Goal: Contribute content: Contribute content

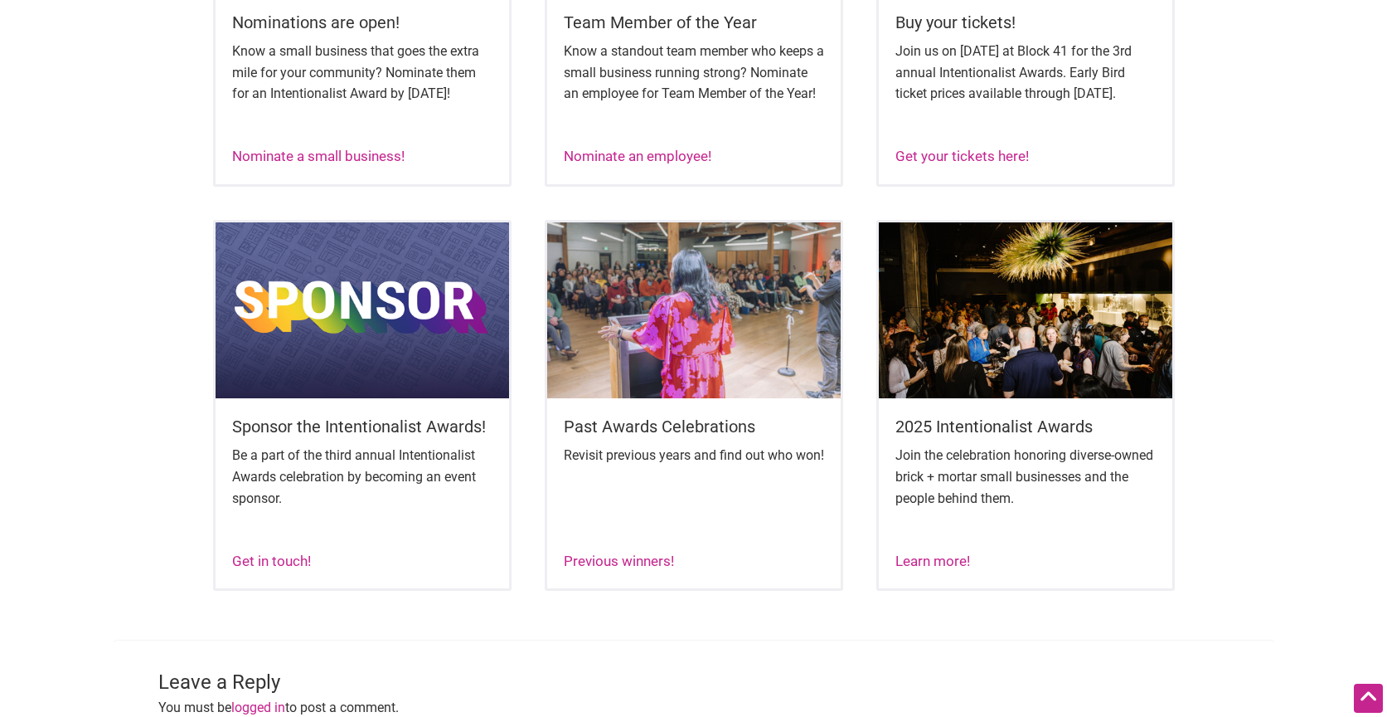
scroll to position [828, 0]
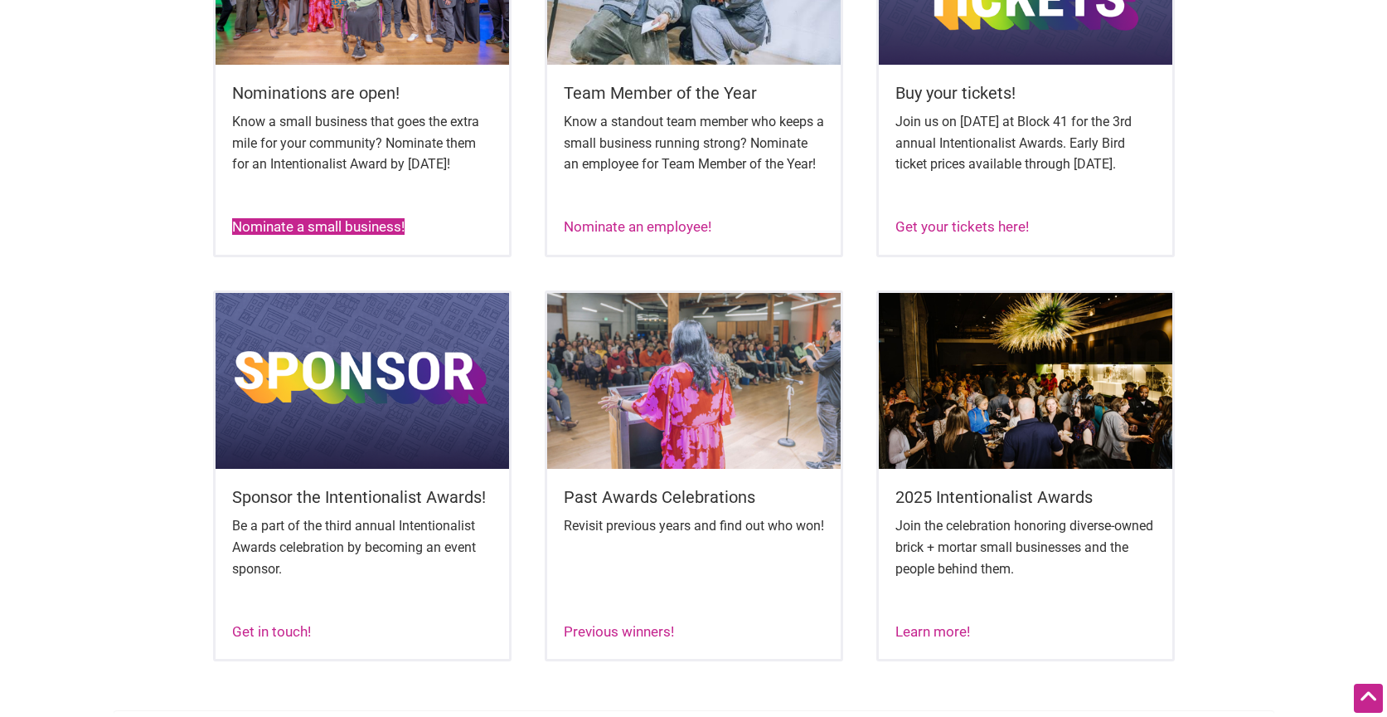
click at [341, 235] on link "Nominate a small business!" at bounding box center [318, 226] width 172 height 17
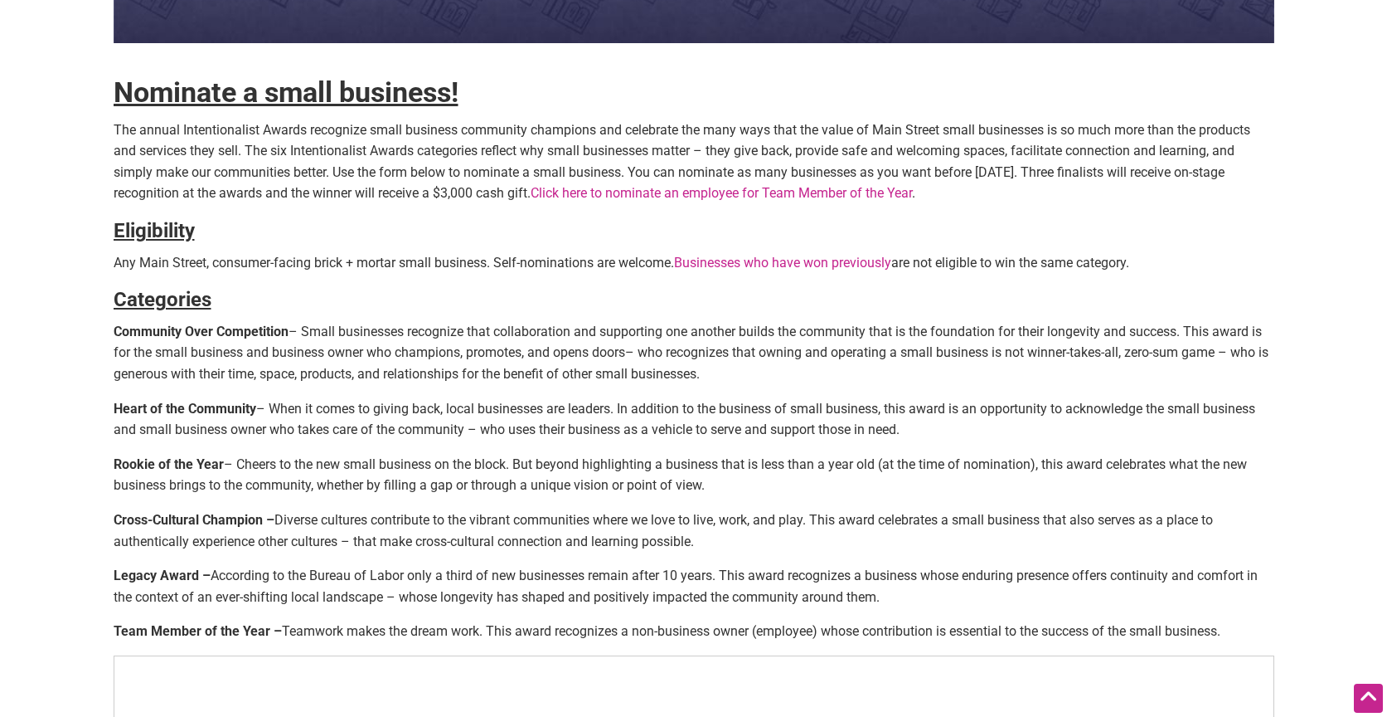
scroll to position [449, 0]
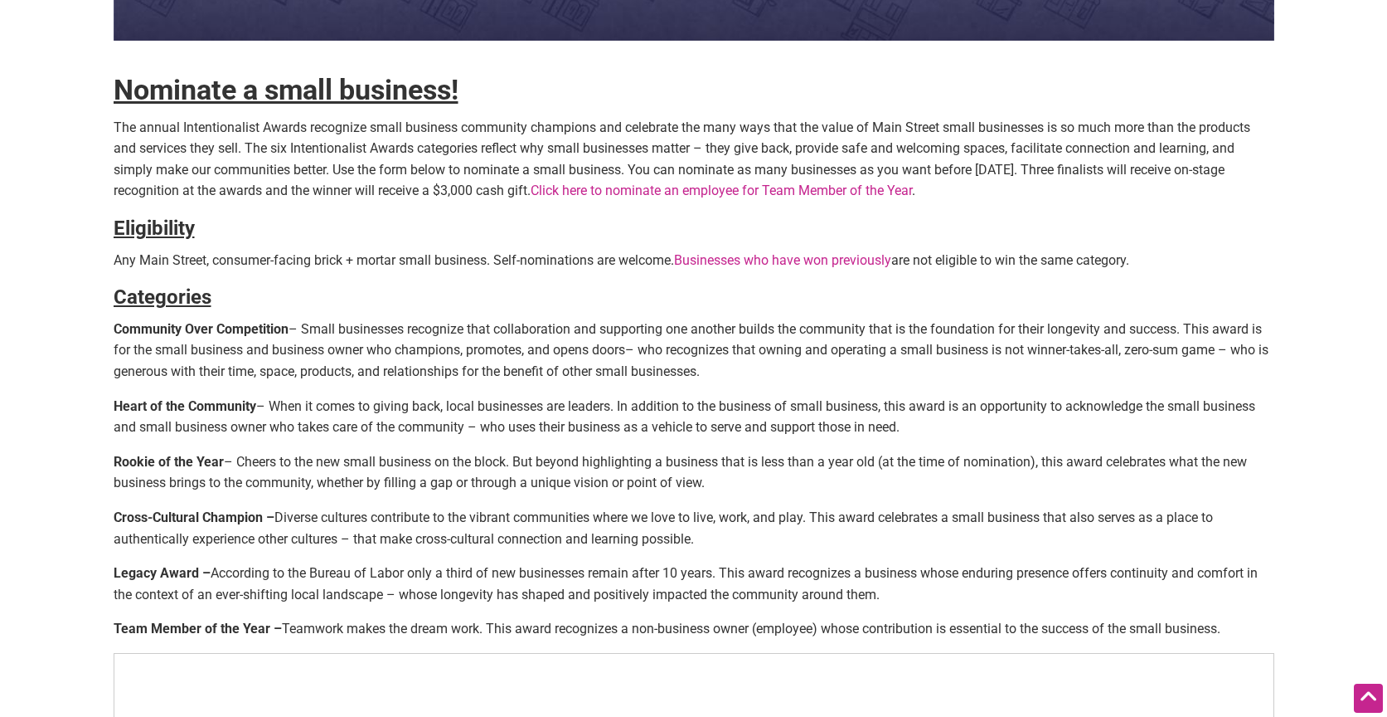
click at [746, 255] on link "Businesses who have won previously" at bounding box center [782, 260] width 217 height 16
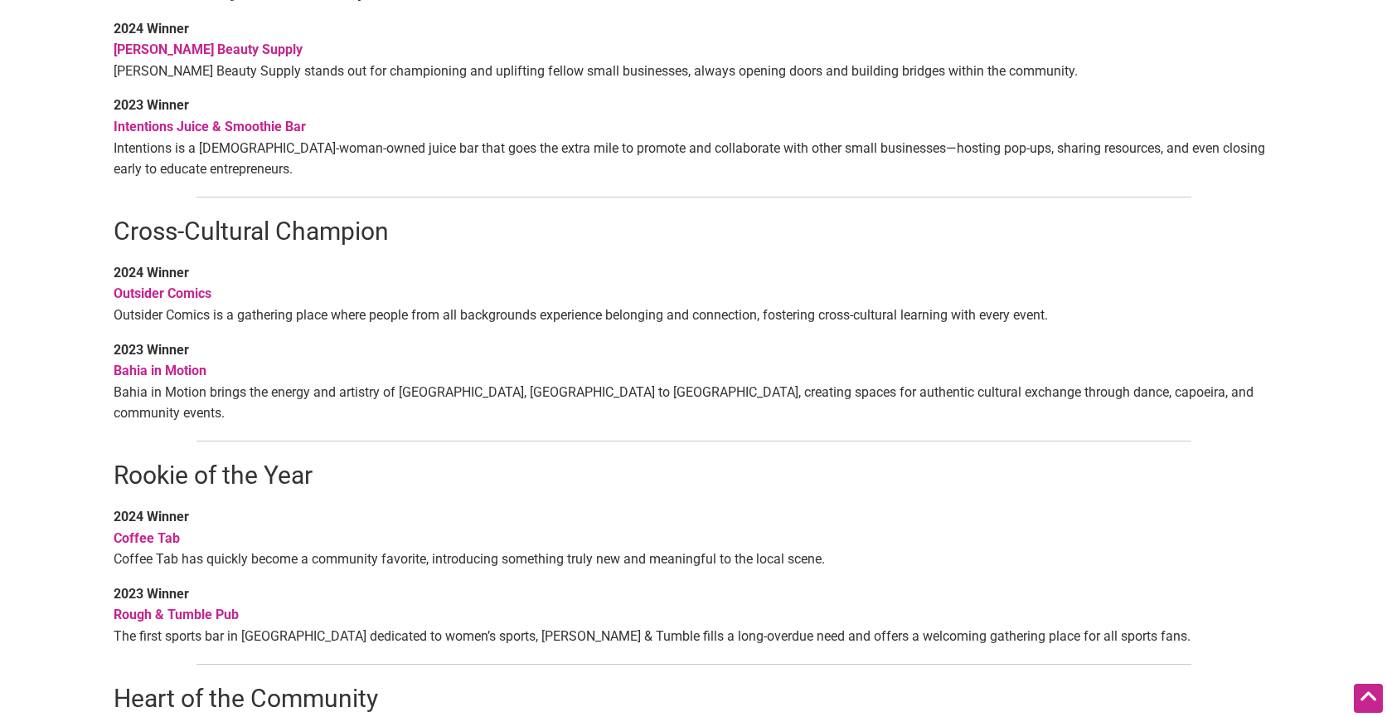
scroll to position [745, 0]
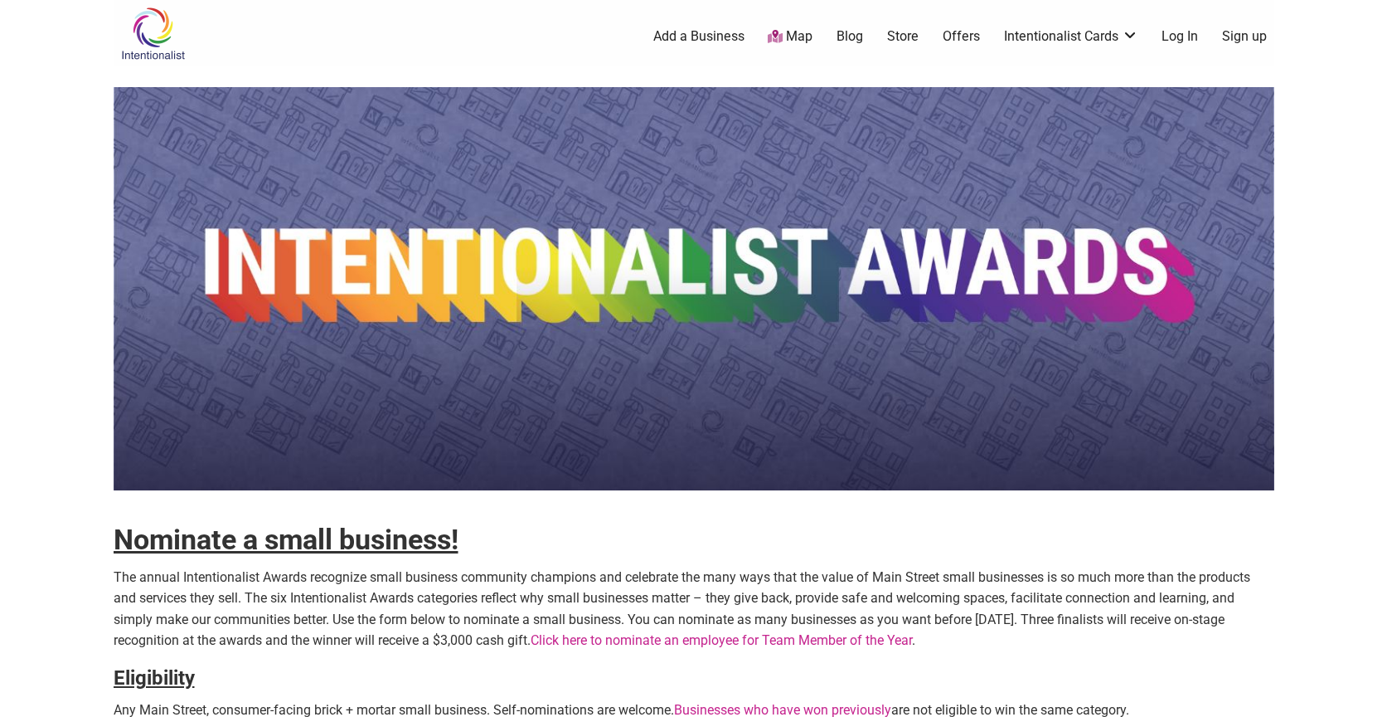
click at [761, 641] on link "Click here to nominate an employee for Team Member of the Year" at bounding box center [721, 640] width 381 height 16
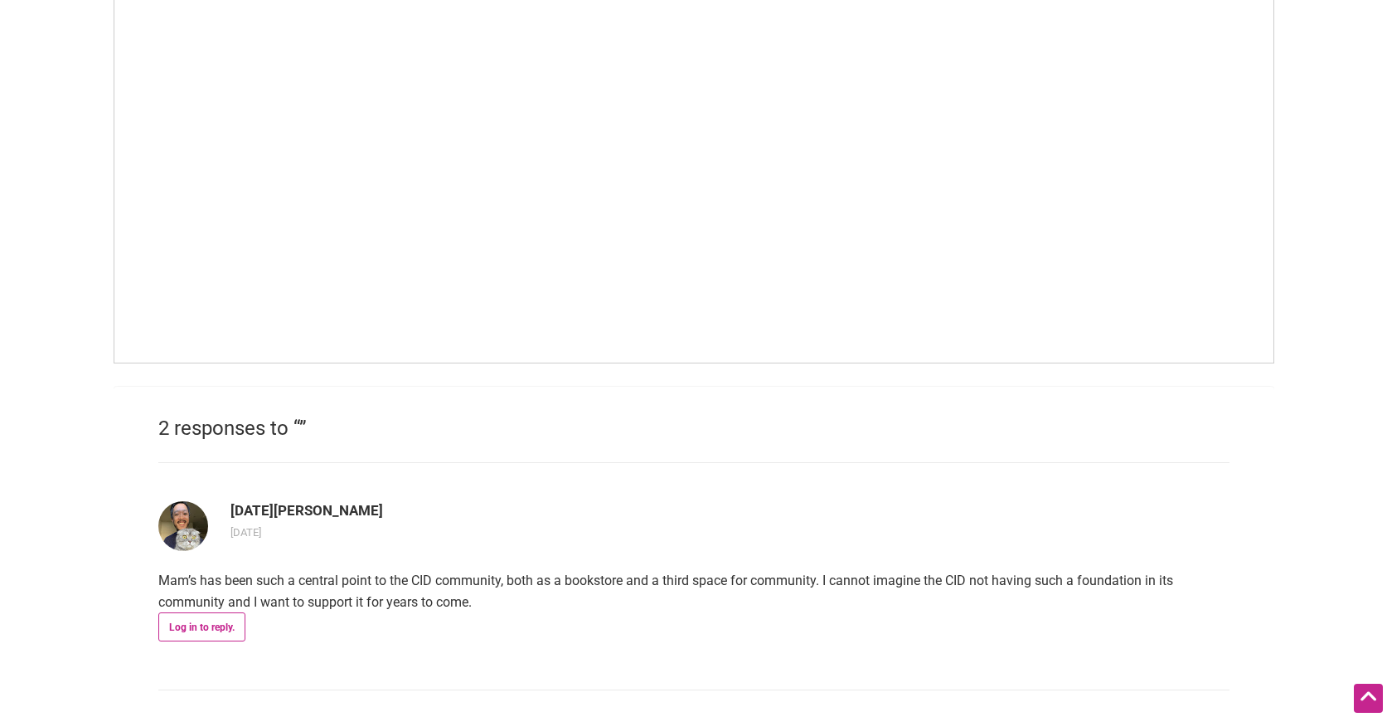
scroll to position [1185, 0]
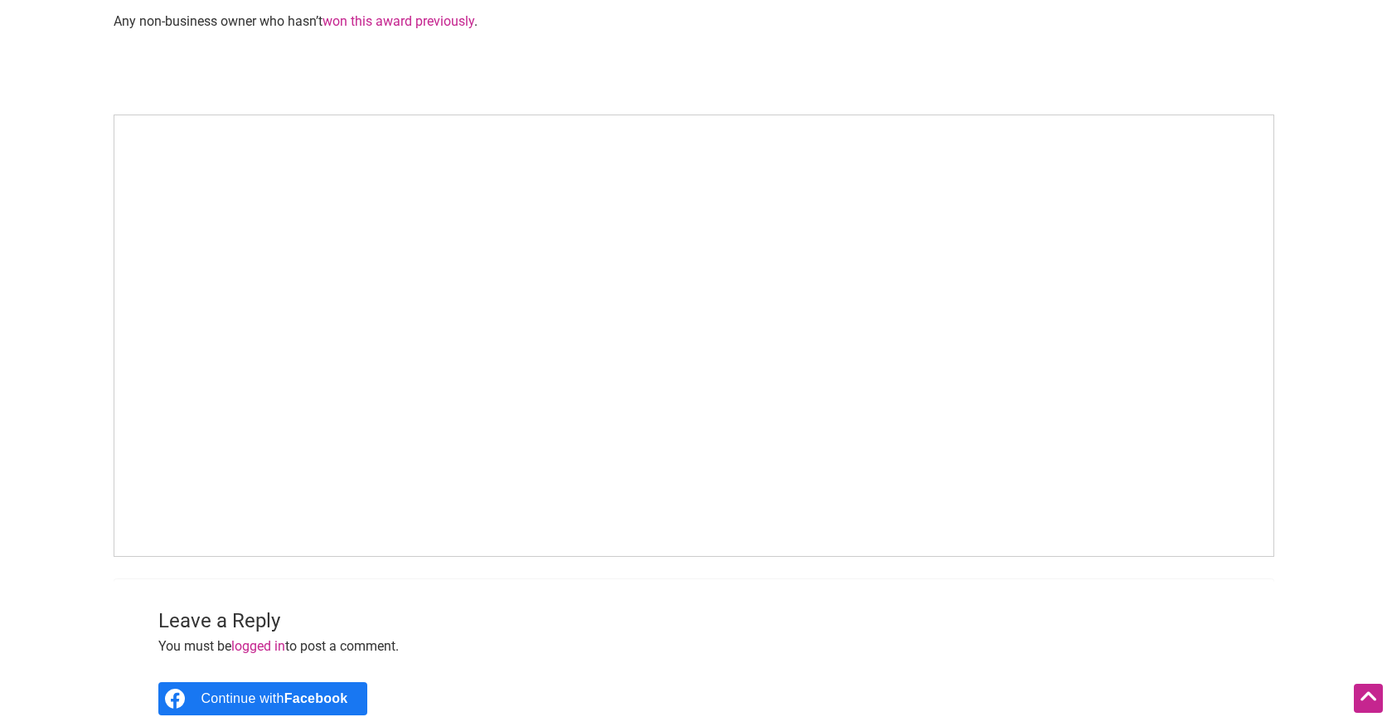
scroll to position [771, 0]
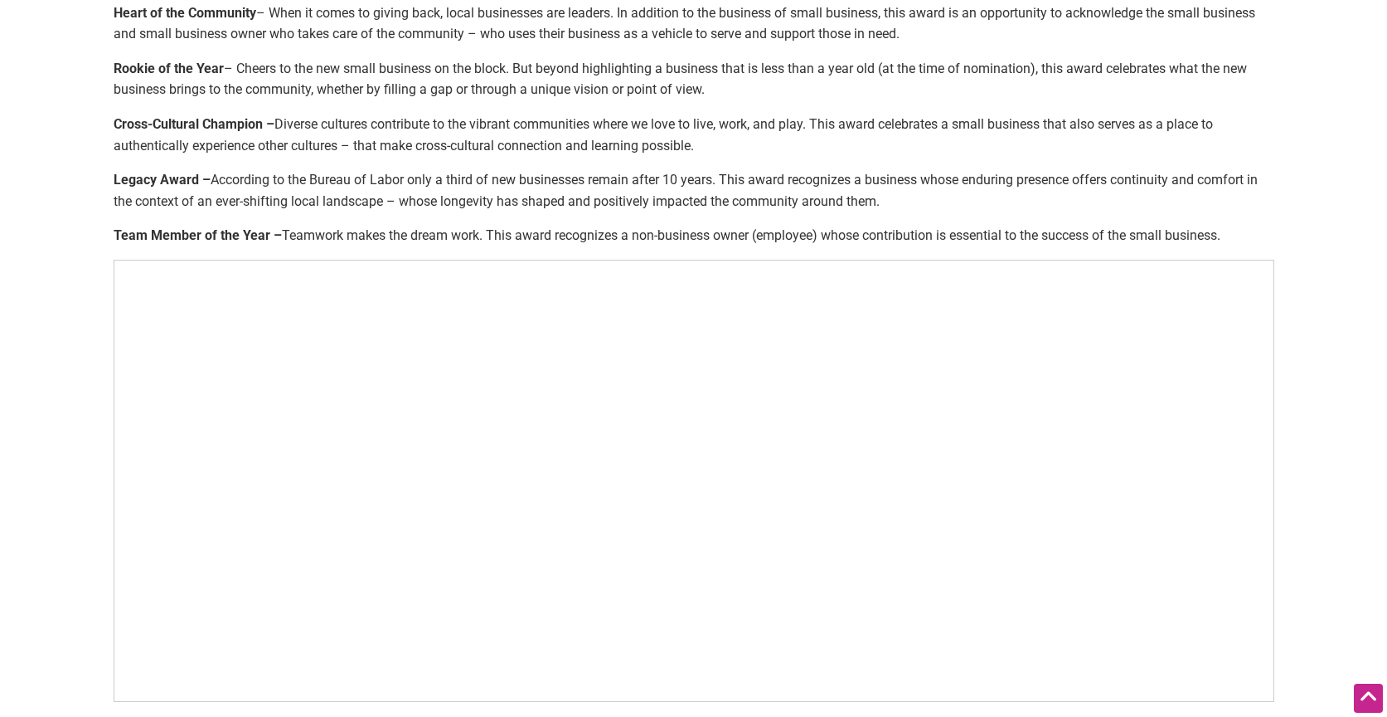
scroll to position [999, 0]
